Goal: Information Seeking & Learning: Learn about a topic

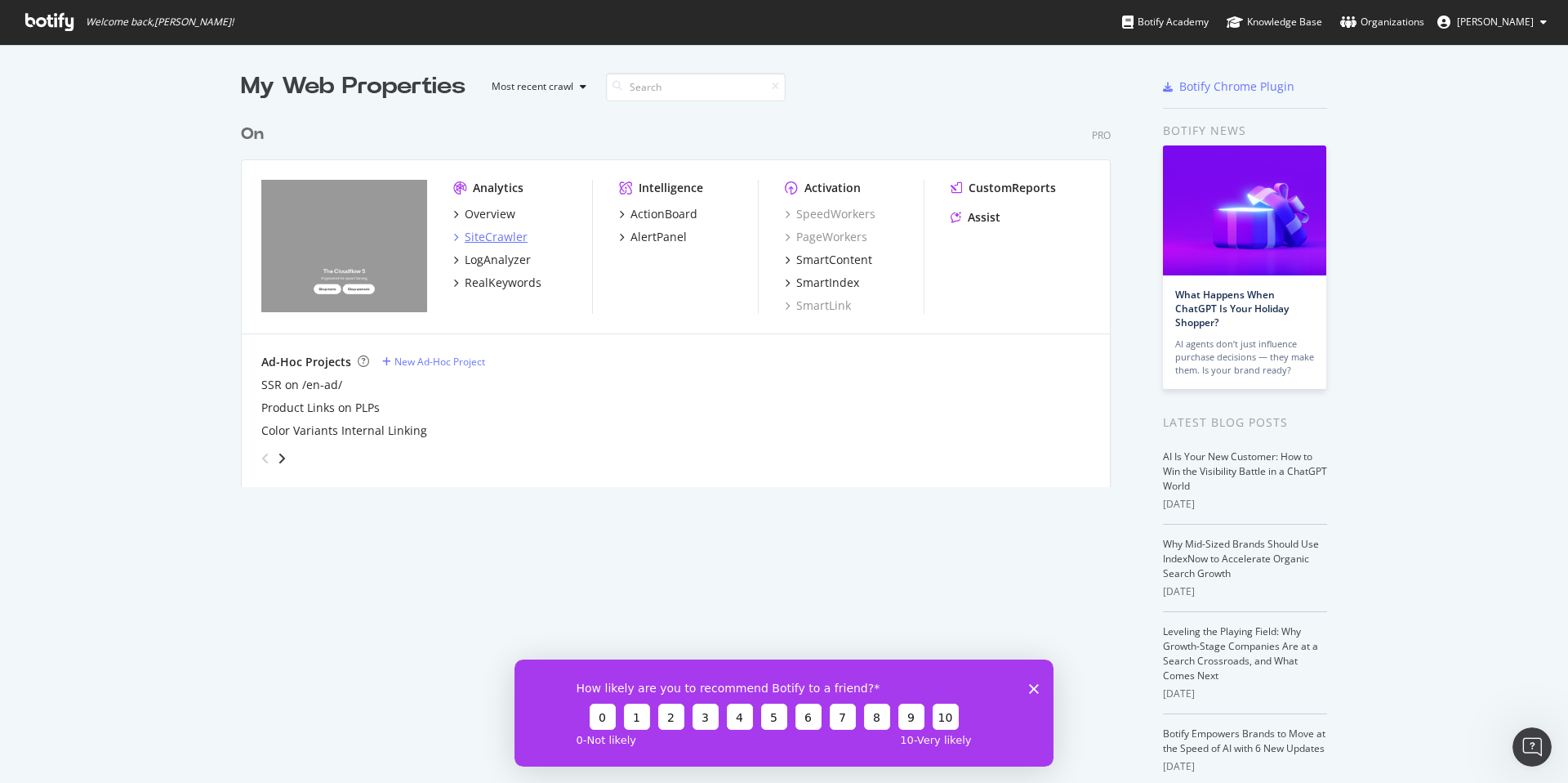
click at [495, 238] on div "SiteCrawler" at bounding box center [497, 237] width 63 height 16
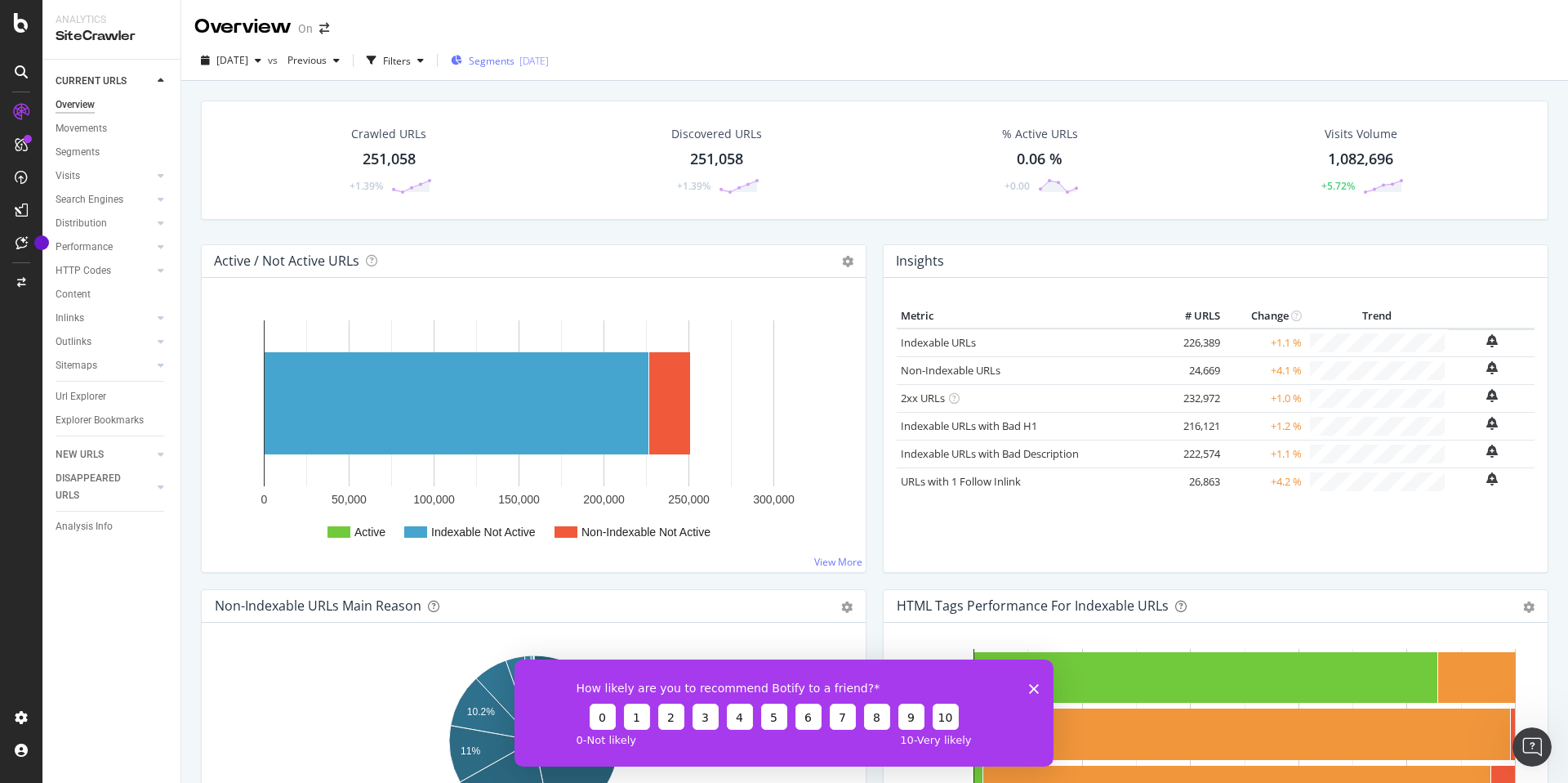
click at [515, 59] on span "Segments" at bounding box center [492, 60] width 46 height 13
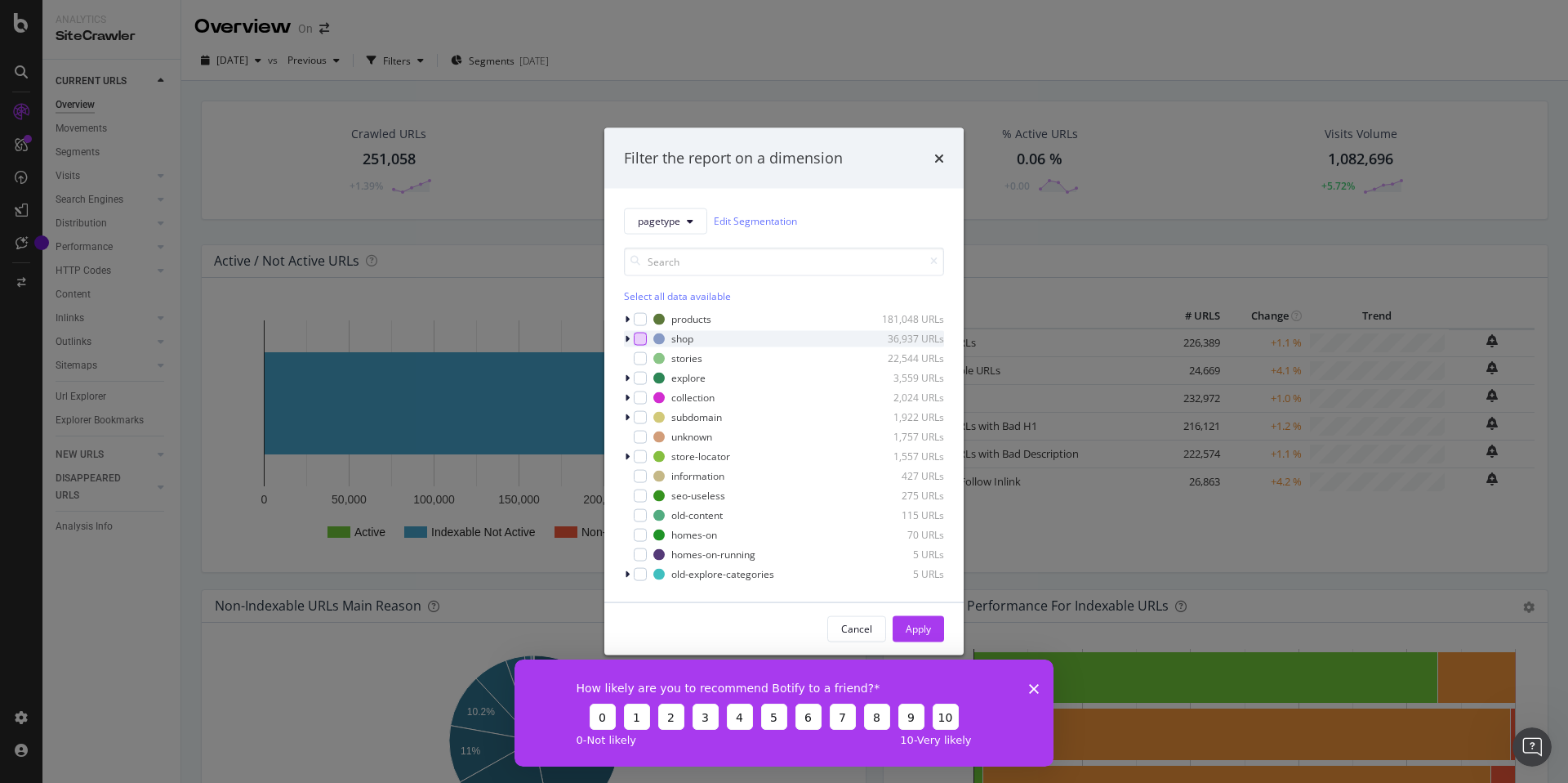
click at [640, 341] on div "modal" at bounding box center [641, 339] width 13 height 13
click at [628, 339] on icon "modal" at bounding box center [627, 339] width 5 height 10
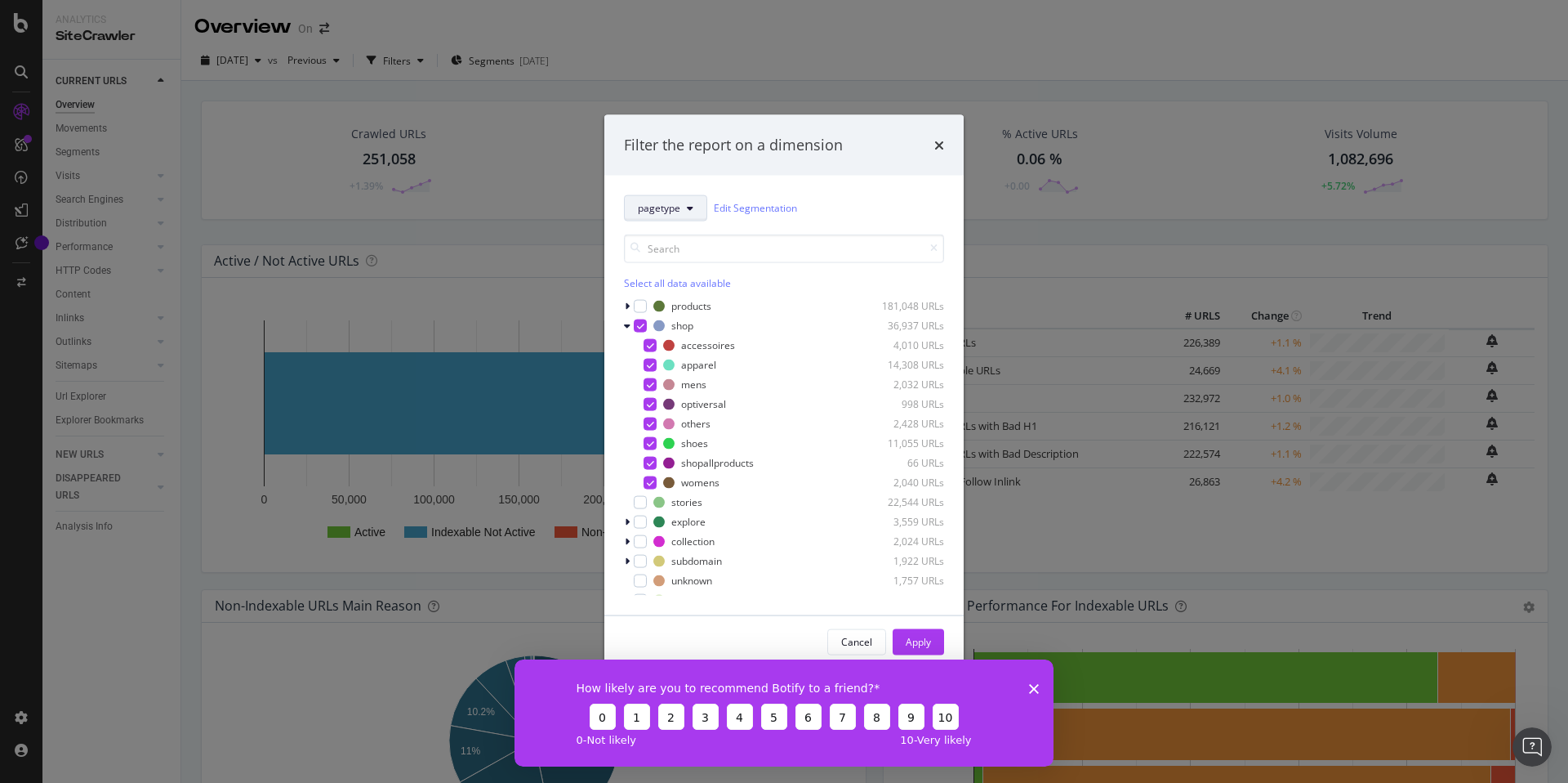
click at [697, 211] on button "pagetype" at bounding box center [666, 207] width 83 height 26
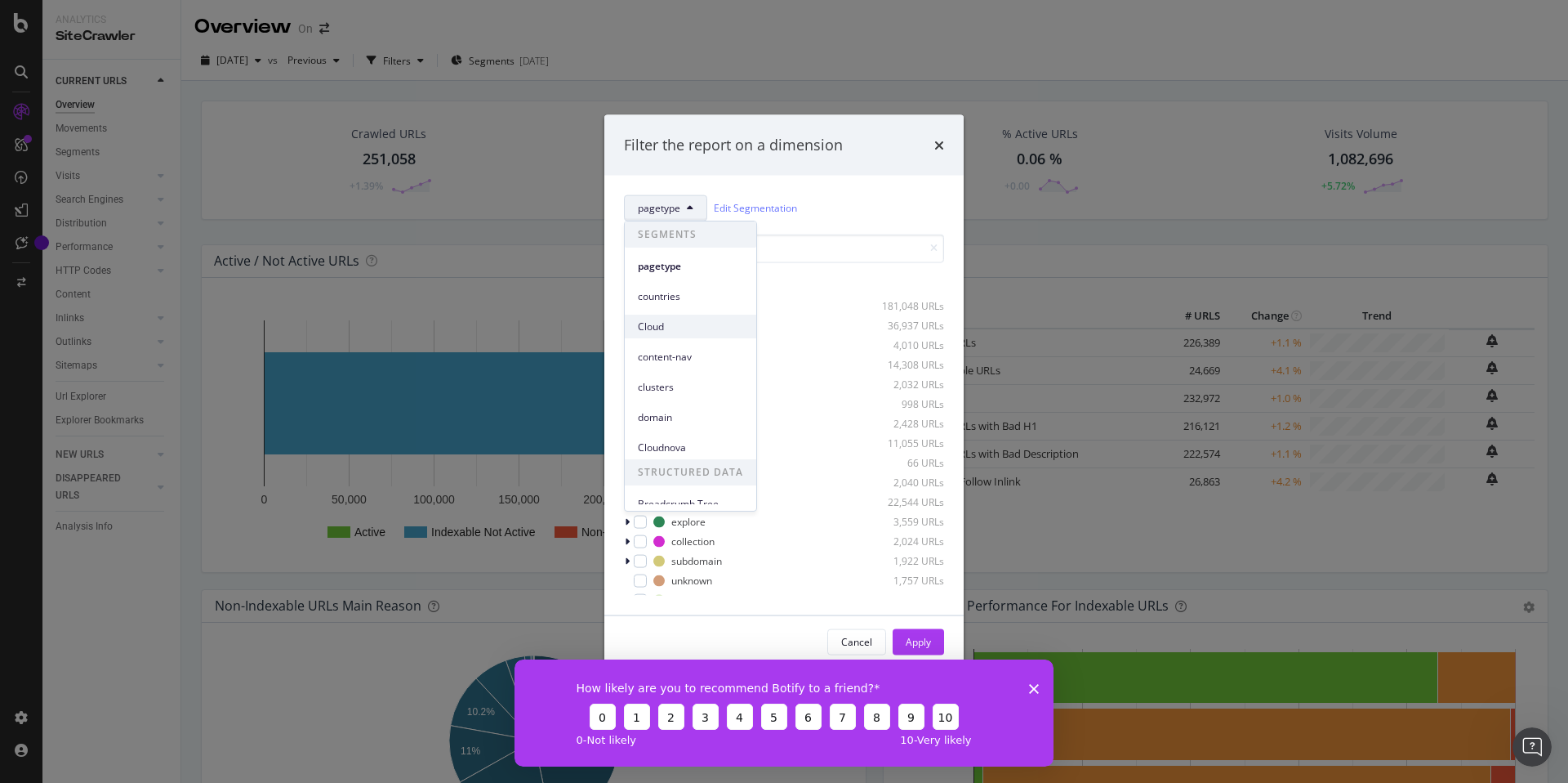
scroll to position [12, 0]
click at [669, 369] on span "clusters" at bounding box center [690, 375] width 105 height 14
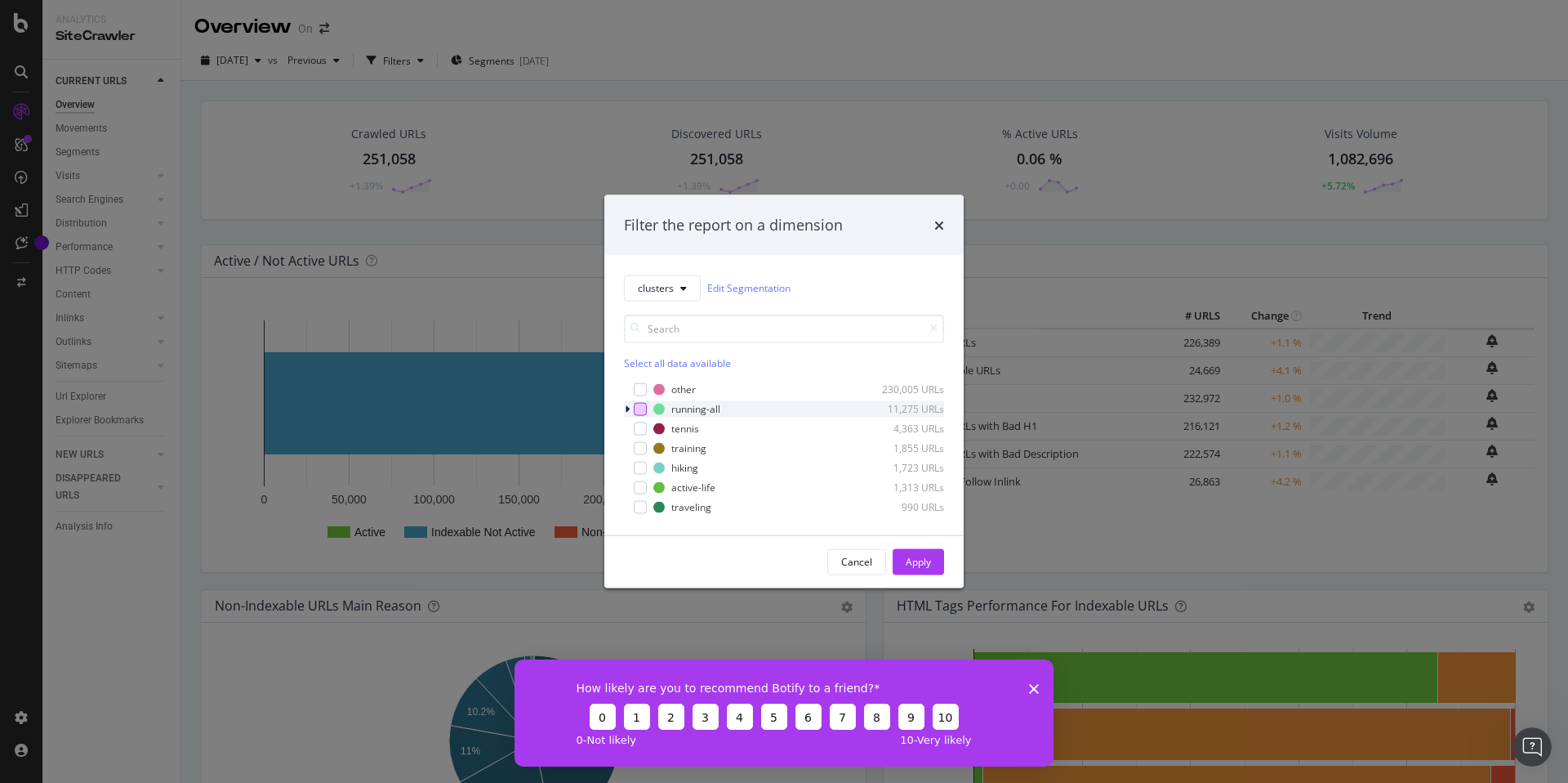
click at [640, 412] on div "modal" at bounding box center [641, 409] width 13 height 13
click at [922, 559] on div "Apply" at bounding box center [919, 561] width 25 height 13
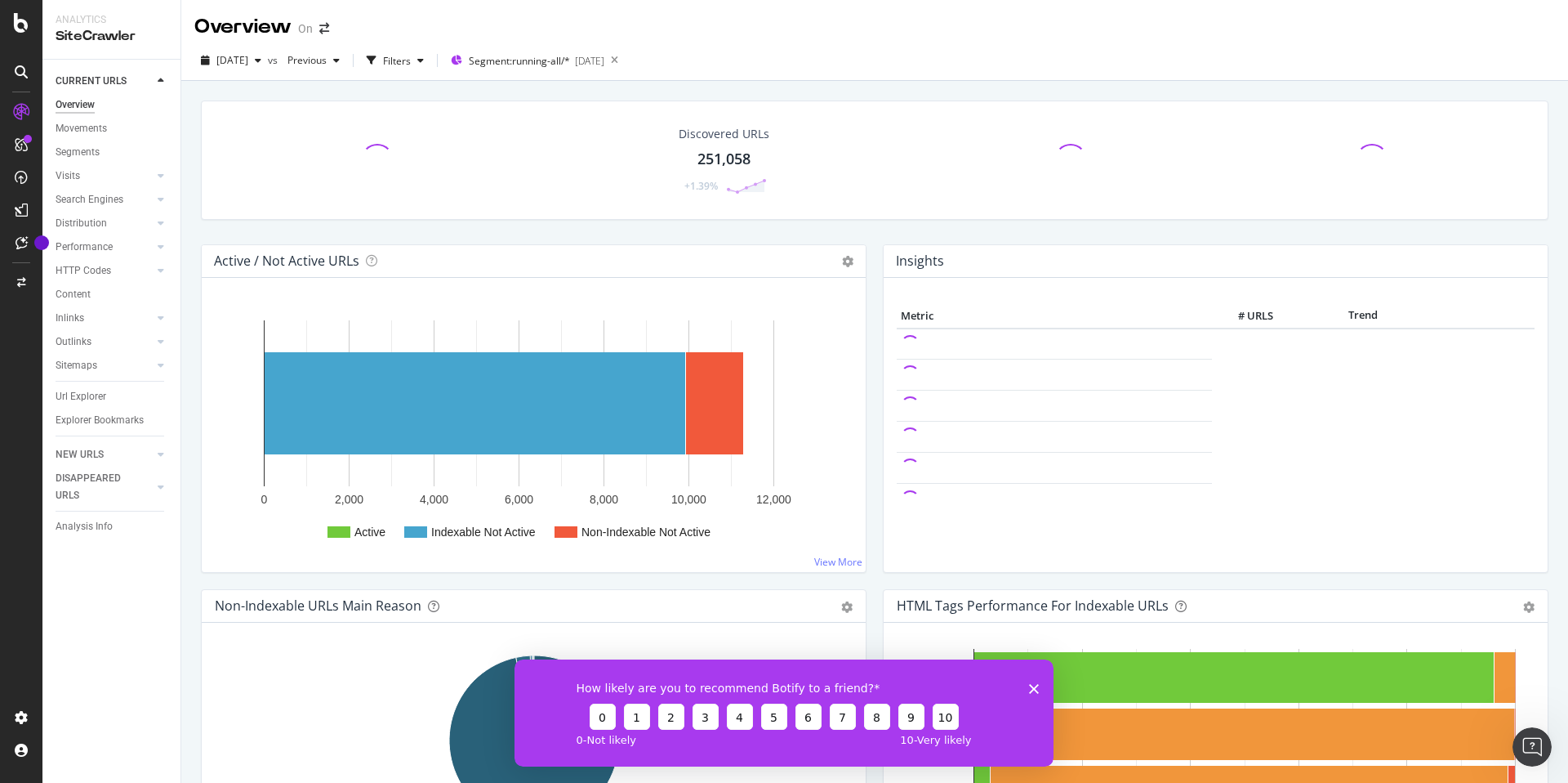
click at [1032, 691] on polygon "Close survey" at bounding box center [1034, 688] width 10 height 10
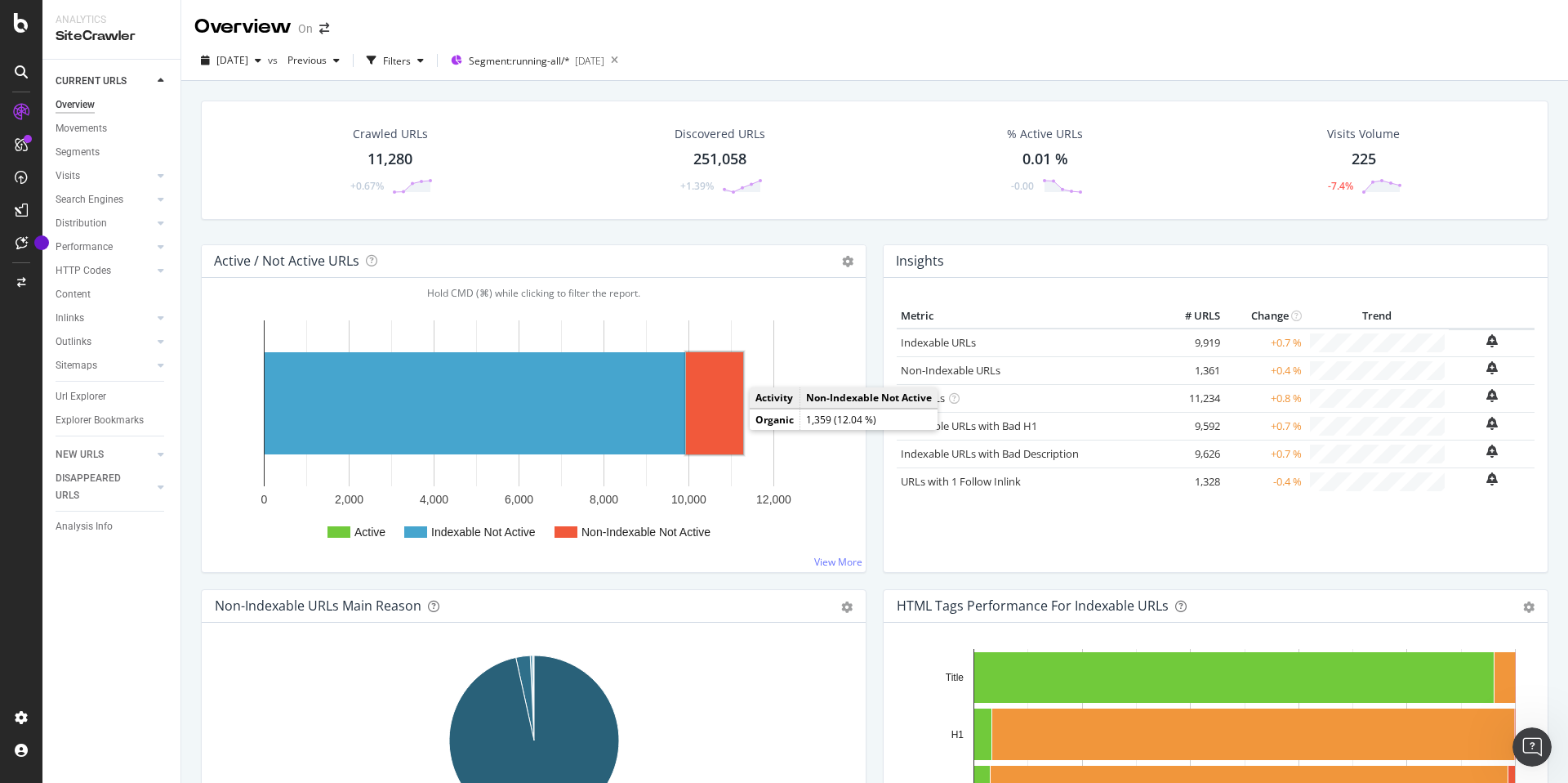
click at [725, 416] on rect "A chart." at bounding box center [715, 403] width 58 height 102
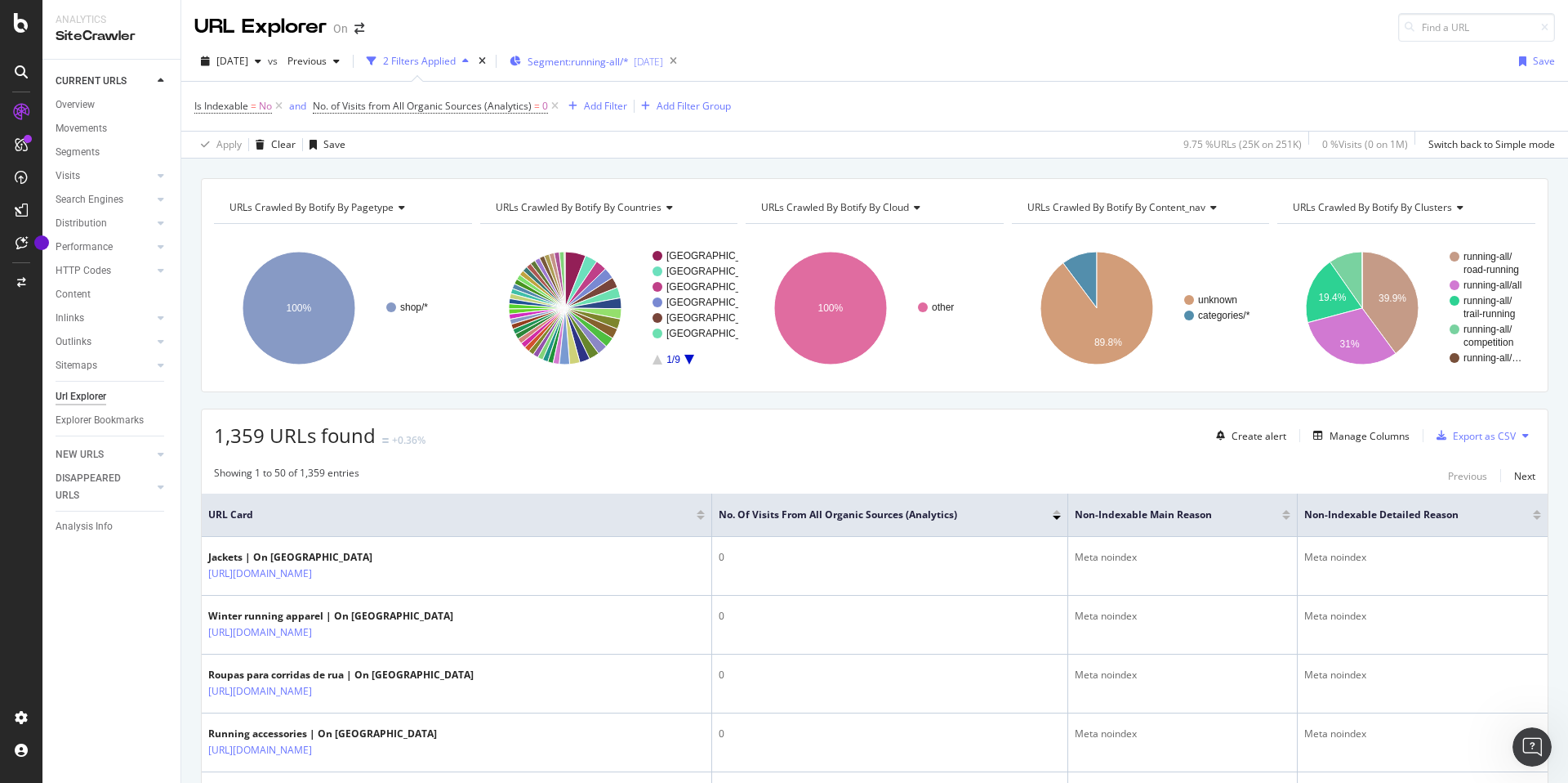
click at [614, 68] on span "Segment: running-all/*" at bounding box center [578, 61] width 102 height 13
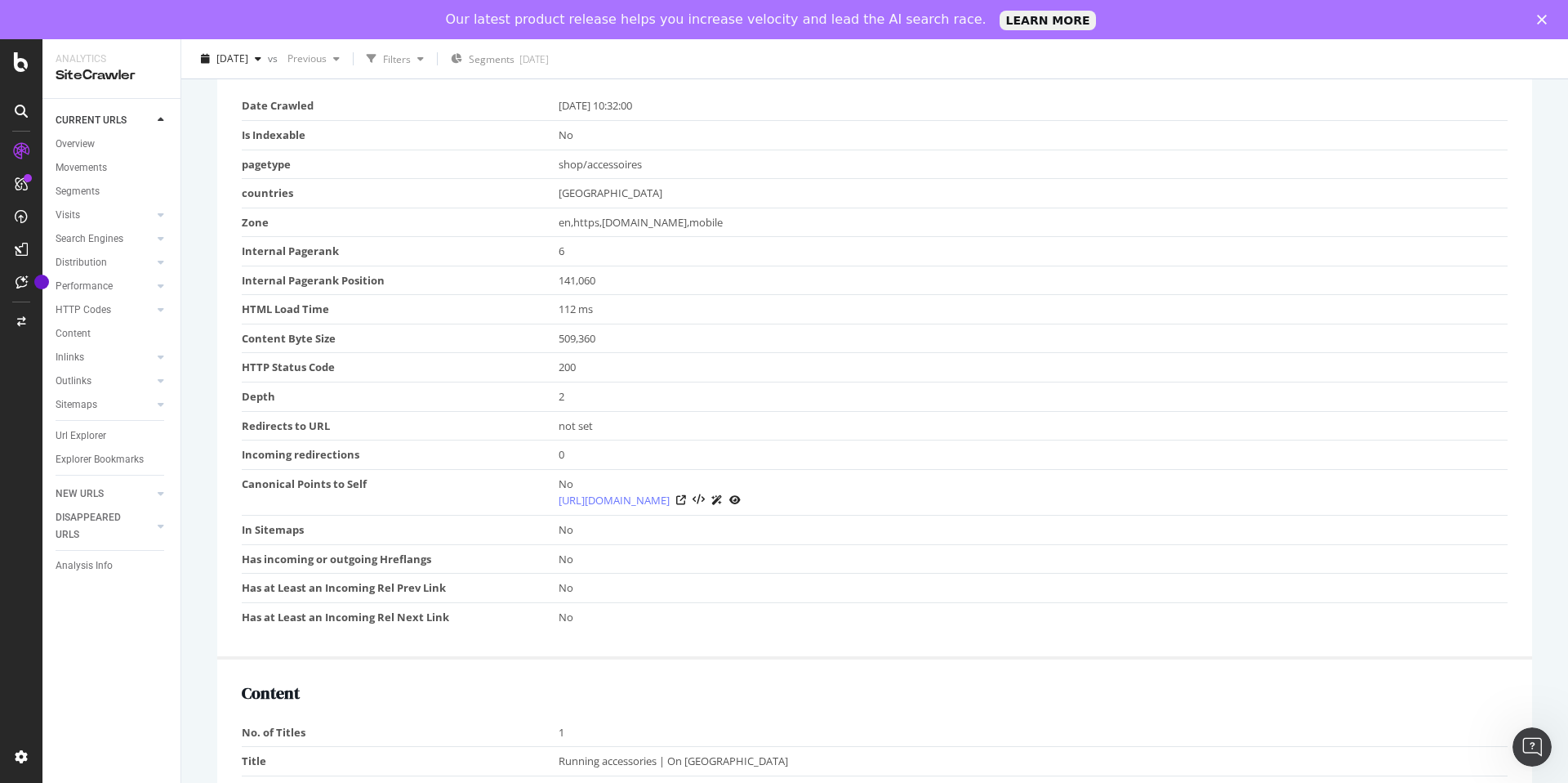
scroll to position [533, 0]
